Goal: Task Accomplishment & Management: Manage account settings

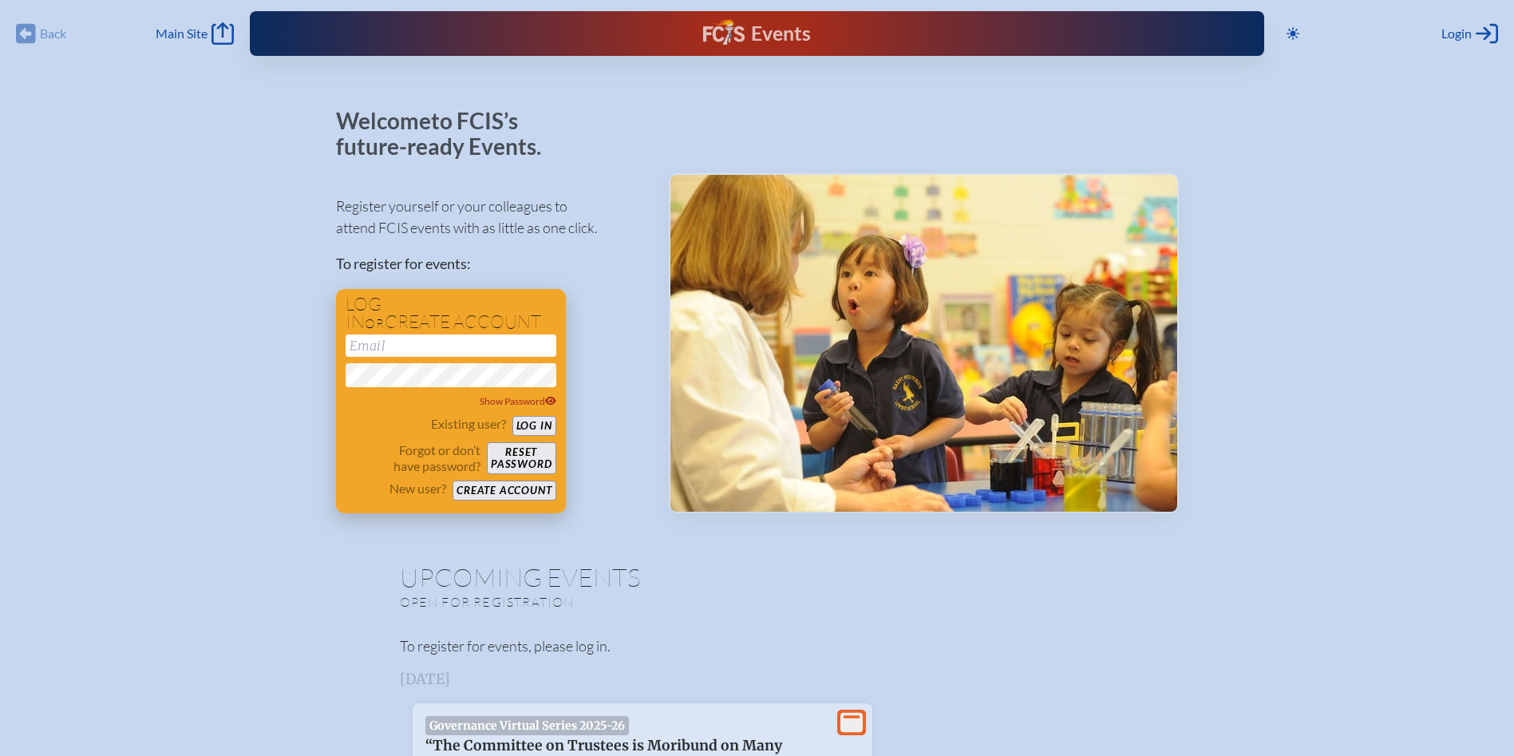
type input "[EMAIL_ADDRESS][DOMAIN_NAME]"
click at [536, 429] on button "Log in" at bounding box center [534, 426] width 44 height 20
